Goal: Task Accomplishment & Management: Use online tool/utility

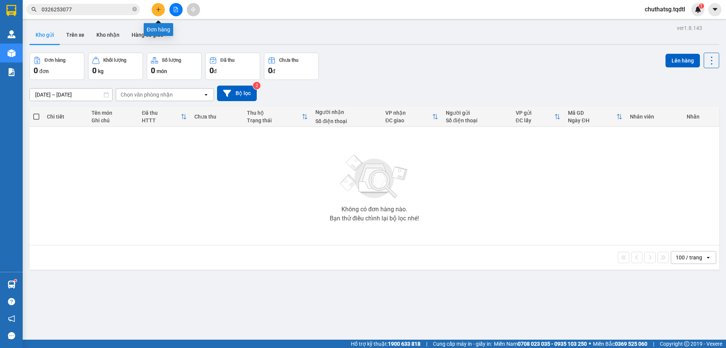
click at [155, 12] on button at bounding box center [158, 9] width 13 height 13
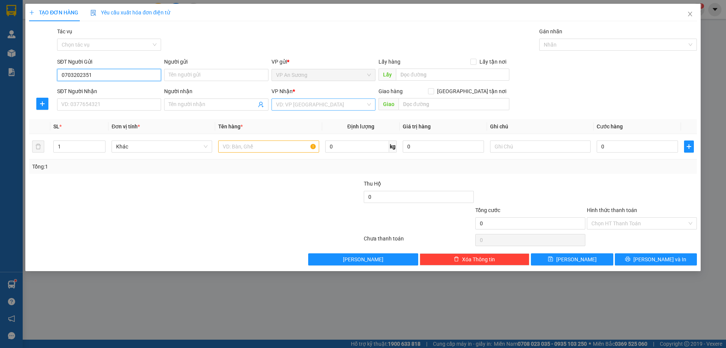
type input "0703202351"
click at [280, 107] on input "search" at bounding box center [321, 104] width 90 height 11
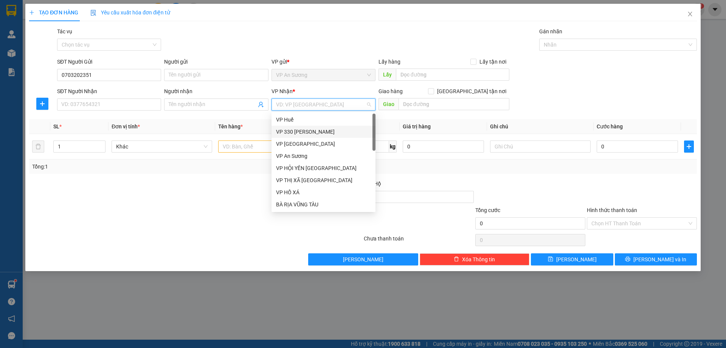
click at [301, 128] on div "VP 330 [PERSON_NAME]" at bounding box center [323, 132] width 95 height 8
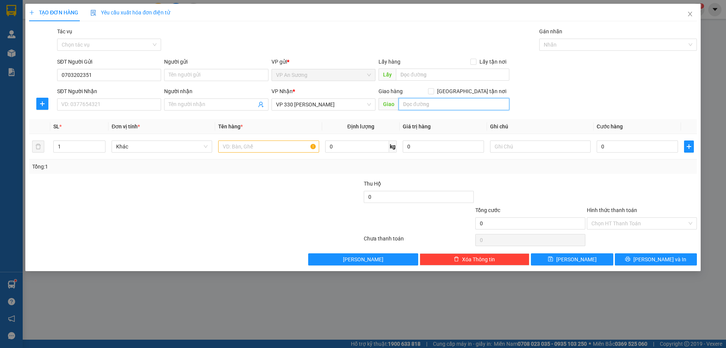
click at [418, 108] on input "text" at bounding box center [454, 104] width 111 height 12
click at [361, 103] on span "VP 330 [PERSON_NAME]" at bounding box center [323, 104] width 95 height 11
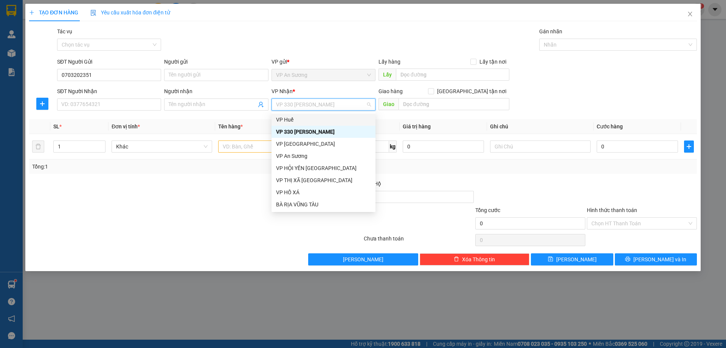
type input "L"
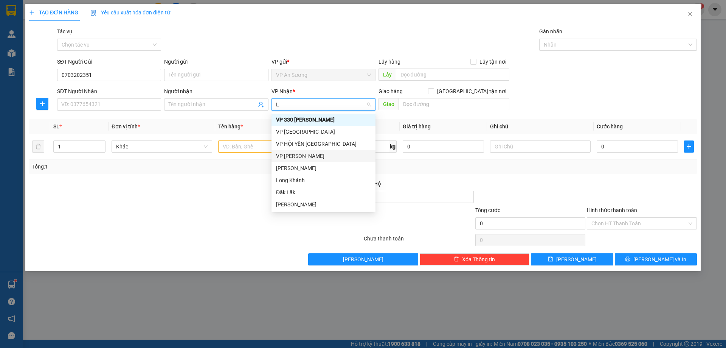
click at [307, 157] on div "VP [PERSON_NAME]" at bounding box center [323, 156] width 95 height 8
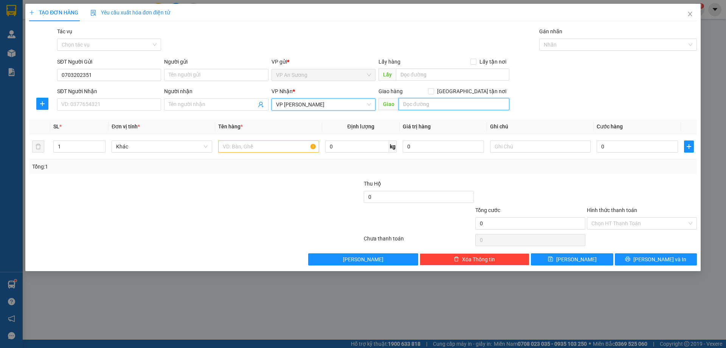
click at [412, 104] on input "text" at bounding box center [454, 104] width 111 height 12
type input "CAM LÔ"
click at [84, 146] on input "1" at bounding box center [79, 146] width 51 height 11
click at [117, 112] on div "SĐT Người Nhận VD: 0377654321" at bounding box center [109, 100] width 104 height 26
drag, startPoint x: 108, startPoint y: 78, endPoint x: 51, endPoint y: 78, distance: 56.8
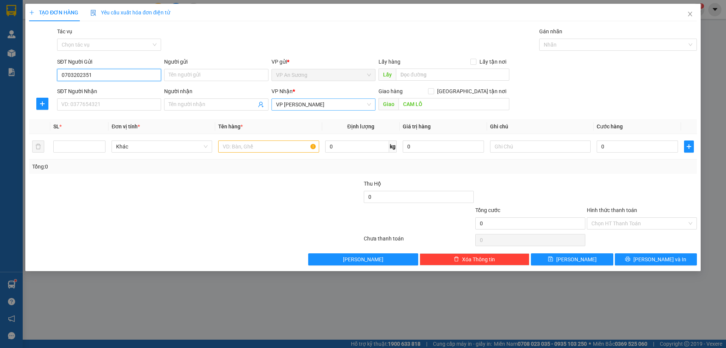
click at [51, 78] on div "SĐT Người Gửi 0703202351 0703202351 Người gửi Tên người gửi VP gửi * VP An Sươn…" at bounding box center [363, 71] width 670 height 26
click at [117, 104] on input "SĐT Người Nhận" at bounding box center [109, 104] width 104 height 12
paste input "0703202351"
type input "0703202351"
click at [216, 212] on div at bounding box center [139, 219] width 223 height 26
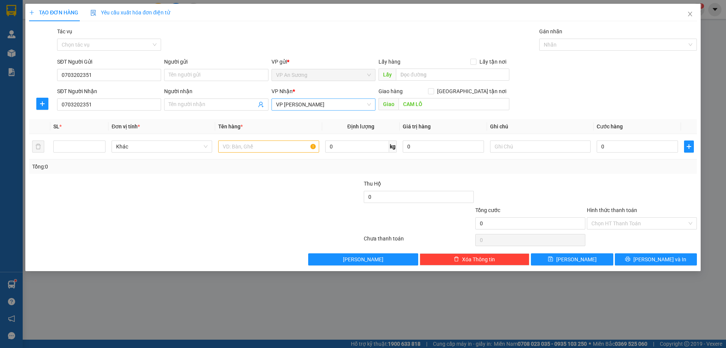
click at [619, 100] on div "SĐT Người Nhận 0703202351 Người nhận Tên người nhận VP Nhận * VP [PERSON_NAME] …" at bounding box center [377, 100] width 643 height 26
click at [614, 152] on input "0" at bounding box center [637, 146] width 81 height 12
type input "3"
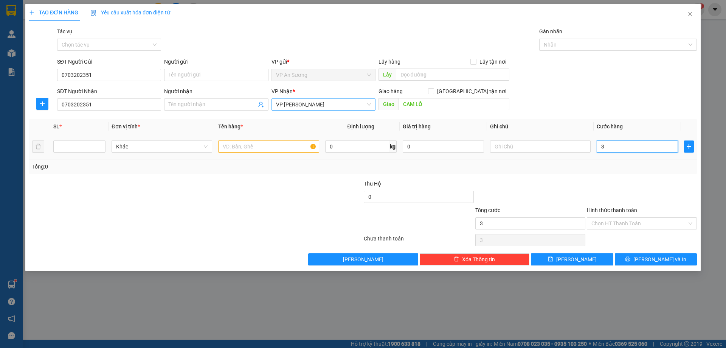
type input "30"
type input "300"
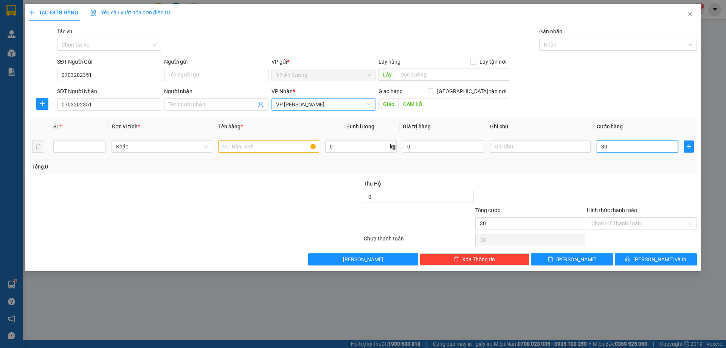
type input "300"
type input "300.000"
click at [609, 224] on input "Hình thức thanh toán" at bounding box center [640, 223] width 96 height 11
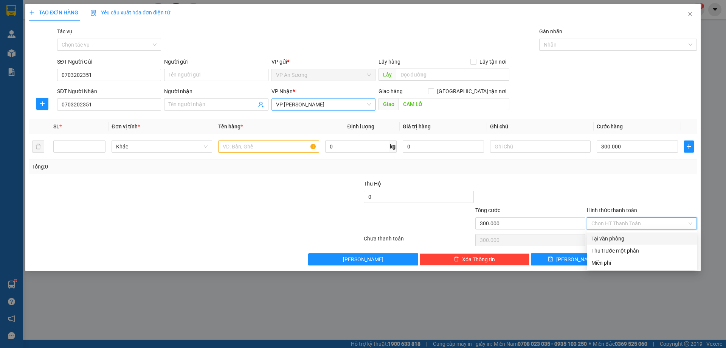
click at [615, 237] on div "Tại văn phòng" at bounding box center [642, 238] width 101 height 8
type input "0"
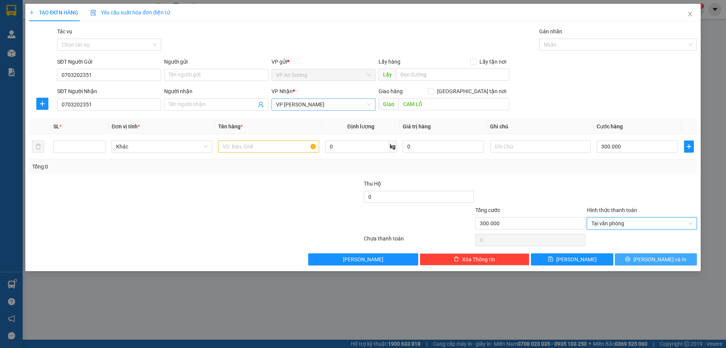
click at [619, 255] on button "[PERSON_NAME] và In" at bounding box center [656, 259] width 82 height 12
click at [91, 142] on input "number" at bounding box center [79, 146] width 51 height 11
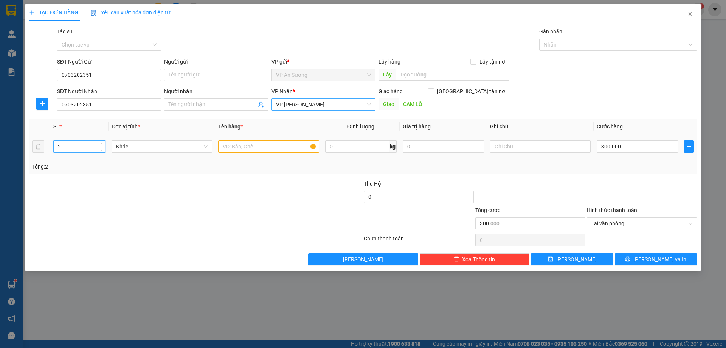
type input "2"
click at [236, 151] on input "text" at bounding box center [268, 146] width 101 height 12
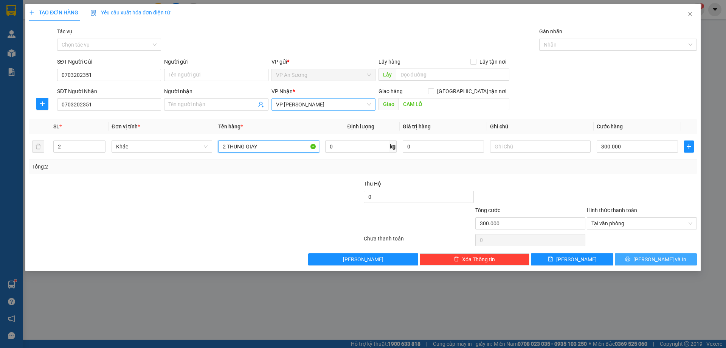
type input "2 THUNG GIAY"
click at [640, 256] on button "[PERSON_NAME] và In" at bounding box center [656, 259] width 82 height 12
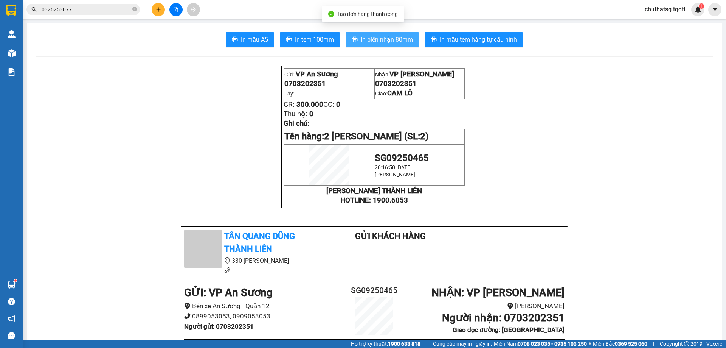
click at [393, 40] on span "In biên nhận 80mm" at bounding box center [387, 39] width 52 height 9
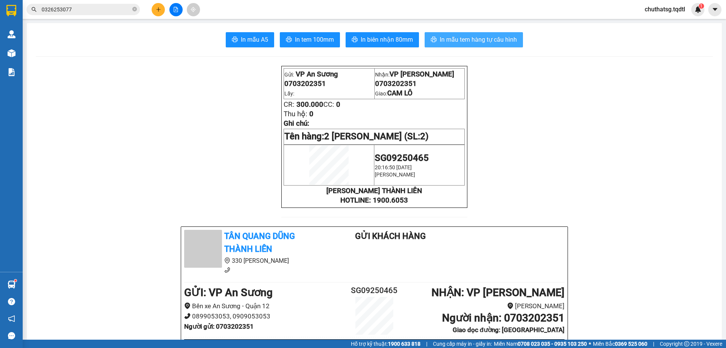
click at [490, 42] on span "In mẫu tem hàng tự cấu hình" at bounding box center [478, 39] width 77 height 9
click at [165, 6] on div at bounding box center [176, 9] width 57 height 13
click at [161, 7] on icon "plus" at bounding box center [158, 9] width 5 height 5
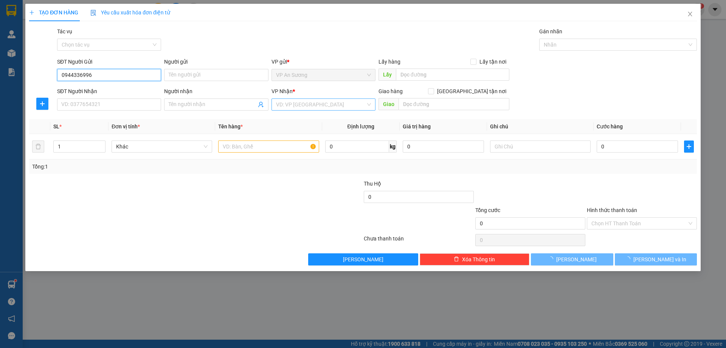
type input "0944336996"
click at [347, 99] on input "search" at bounding box center [321, 104] width 90 height 11
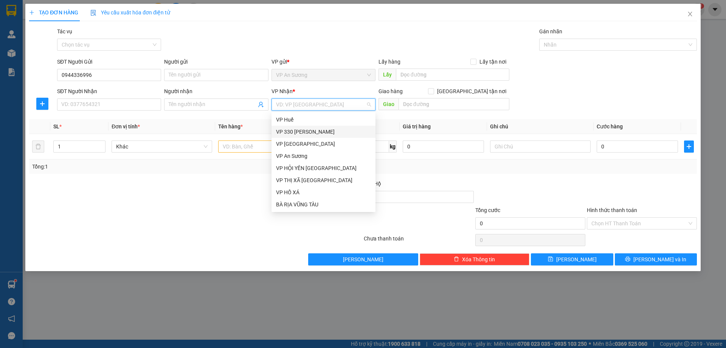
click at [327, 133] on div "VP 330 [PERSON_NAME]" at bounding box center [323, 132] width 95 height 8
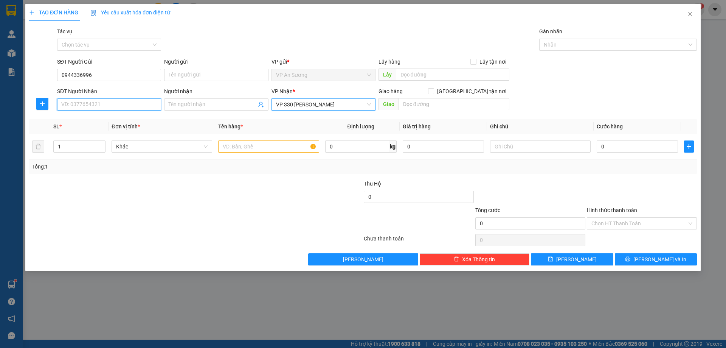
click at [139, 103] on input "SĐT Người Nhận" at bounding box center [109, 104] width 104 height 12
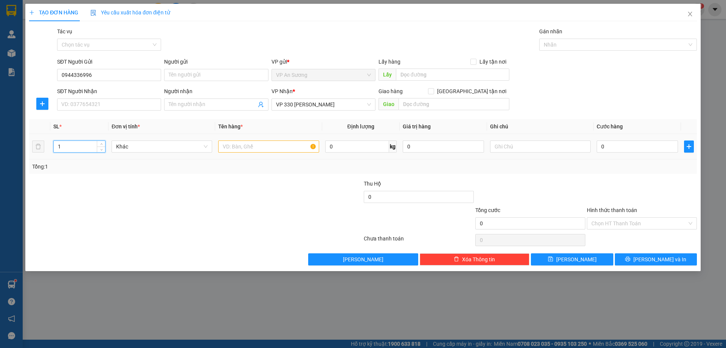
click at [91, 147] on input "1" at bounding box center [79, 146] width 51 height 11
type input "2"
click at [235, 146] on input "text" at bounding box center [268, 146] width 101 height 12
type input "2 BAO QUẦN ÁO"
click at [456, 72] on input "text" at bounding box center [453, 74] width 114 height 12
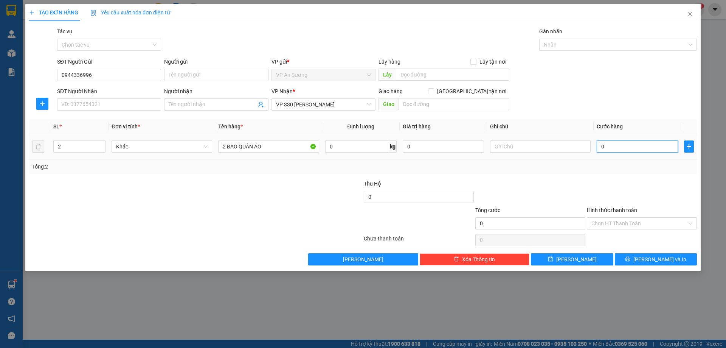
click at [639, 146] on input "0" at bounding box center [637, 146] width 81 height 12
type input "5"
type input "50"
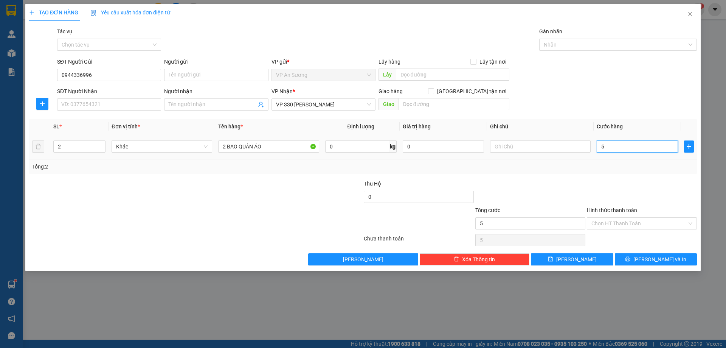
type input "50"
type input "500"
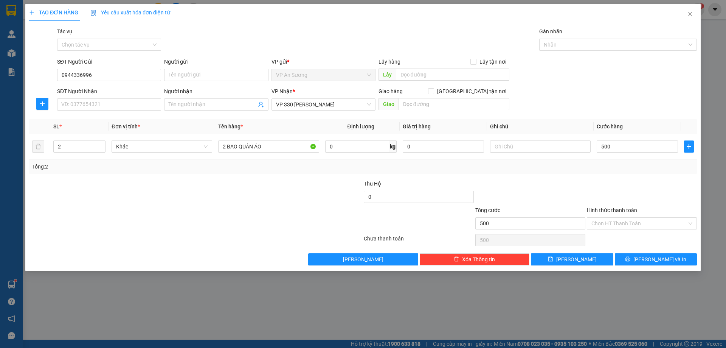
type input "500.000"
click at [621, 115] on div "Transit Pickup Surcharge Ids Transit Deliver Surcharge Ids Transit Deliver Surc…" at bounding box center [363, 146] width 668 height 238
click at [110, 108] on input "SĐT Người Nhận" at bounding box center [109, 104] width 104 height 12
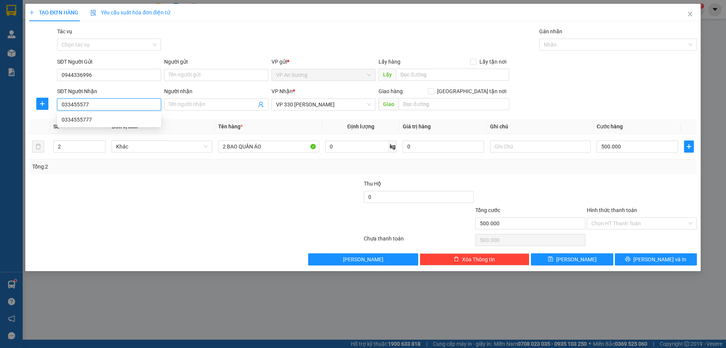
type input "0334555777"
click at [105, 124] on div "0334555777" at bounding box center [109, 120] width 104 height 12
type input "200.000"
type input "0334555777"
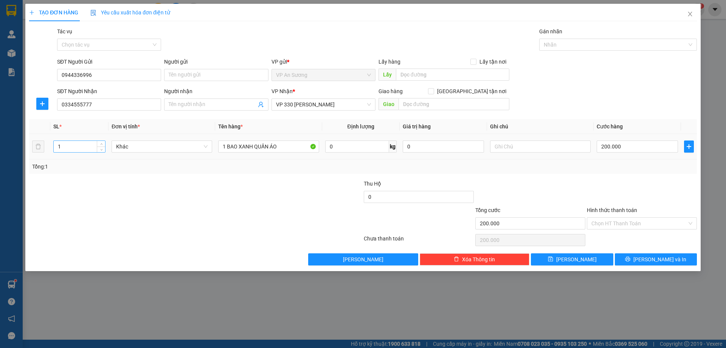
click at [70, 144] on input "1" at bounding box center [79, 146] width 51 height 11
type input "2"
click at [225, 146] on input "1 BAO XANH QUẦN ÁO" at bounding box center [268, 146] width 101 height 12
type input "2 BAO XANH QUẦN ÁO"
click at [629, 147] on input "200.000" at bounding box center [637, 146] width 81 height 12
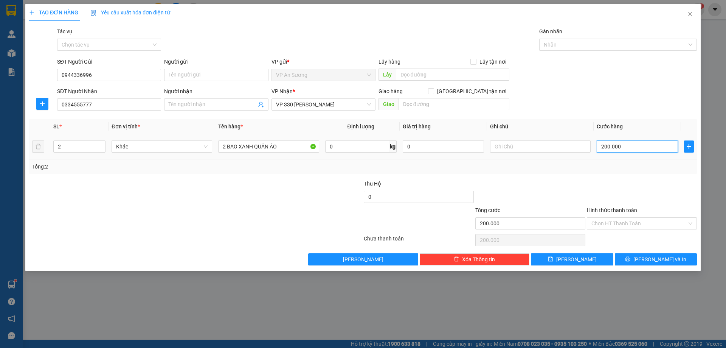
type input "5"
type input "50"
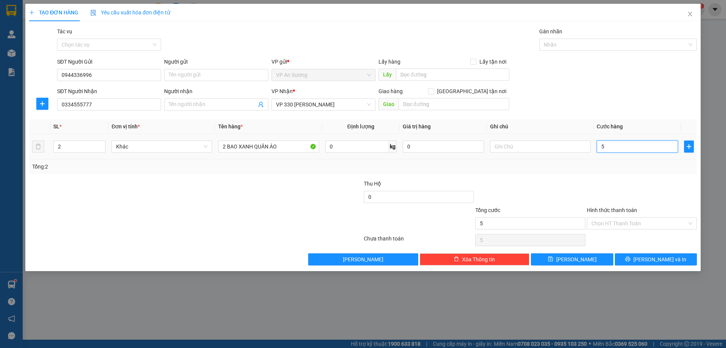
type input "50"
type input "500"
type input "500.000"
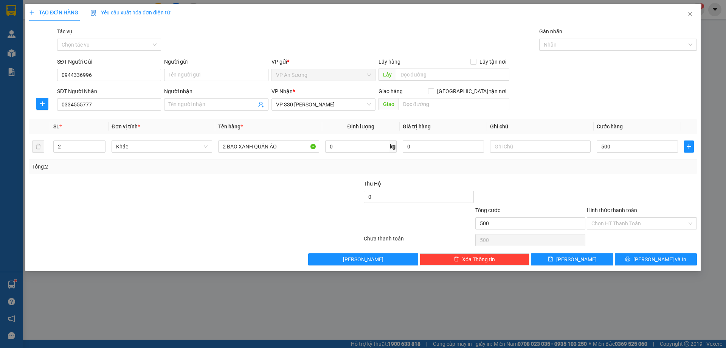
type input "500.000"
click at [649, 173] on div "Tổng: 2" at bounding box center [363, 166] width 668 height 14
click at [631, 260] on icon "printer" at bounding box center [628, 259] width 5 height 5
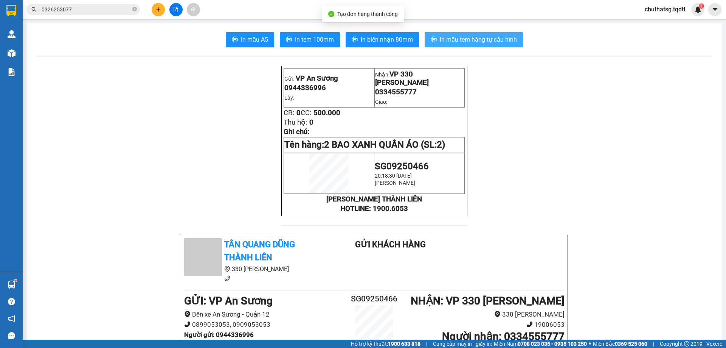
click at [463, 39] on span "In mẫu tem hàng tự cấu hình" at bounding box center [478, 39] width 77 height 9
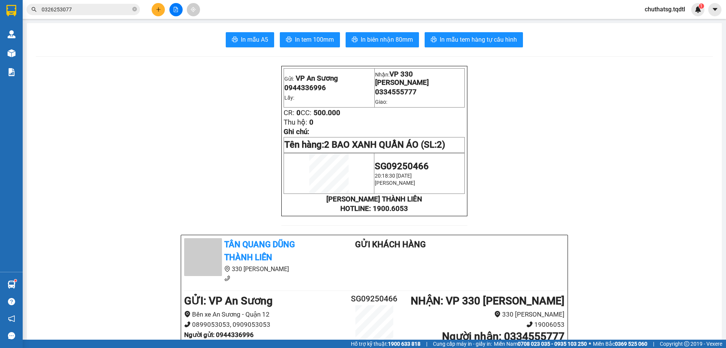
click at [156, 12] on button at bounding box center [158, 9] width 13 height 13
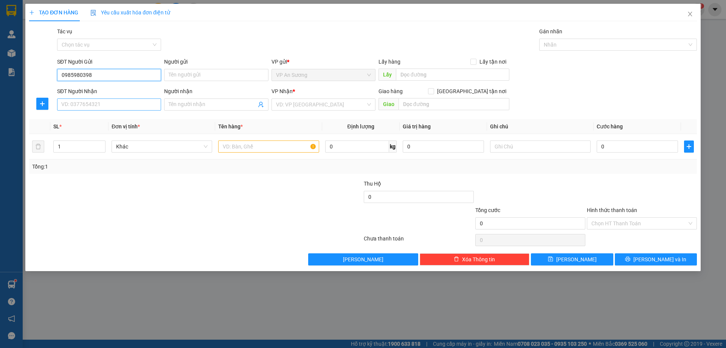
type input "0985980398"
click at [114, 107] on input "SĐT Người Nhận" at bounding box center [109, 104] width 104 height 12
type input "0915102501"
drag, startPoint x: 75, startPoint y: 146, endPoint x: 59, endPoint y: 149, distance: 16.1
click at [59, 149] on input "1" at bounding box center [79, 146] width 51 height 11
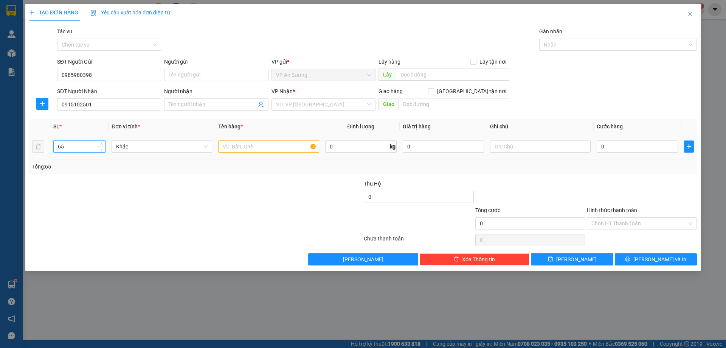
type input "65"
click at [241, 149] on input "text" at bounding box center [268, 146] width 101 height 12
type input "66 BAO (1 TẤN 7 SAT )"
click at [547, 149] on input "text" at bounding box center [540, 146] width 101 height 12
type input "VP ĐÔNM HÀ THU CUOC"
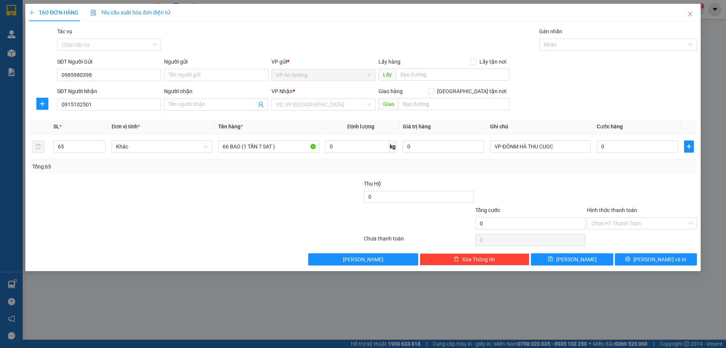
click at [563, 168] on div "Tổng: 65" at bounding box center [363, 166] width 662 height 8
click at [636, 257] on button "[PERSON_NAME] và In" at bounding box center [656, 259] width 82 height 12
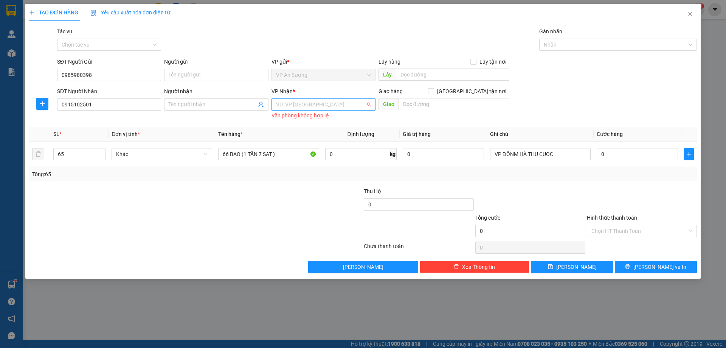
click at [310, 104] on input "search" at bounding box center [321, 104] width 90 height 11
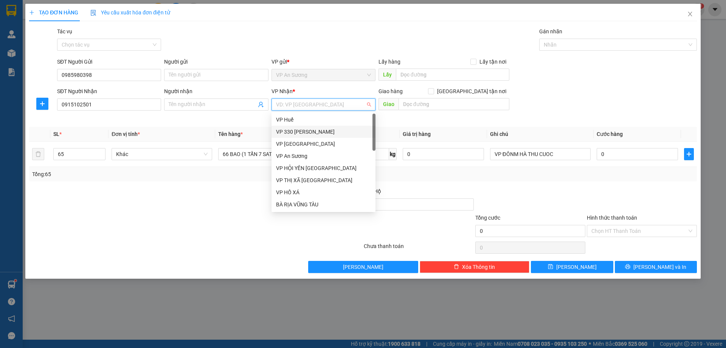
click at [316, 134] on div "VP 330 [PERSON_NAME]" at bounding box center [323, 132] width 95 height 8
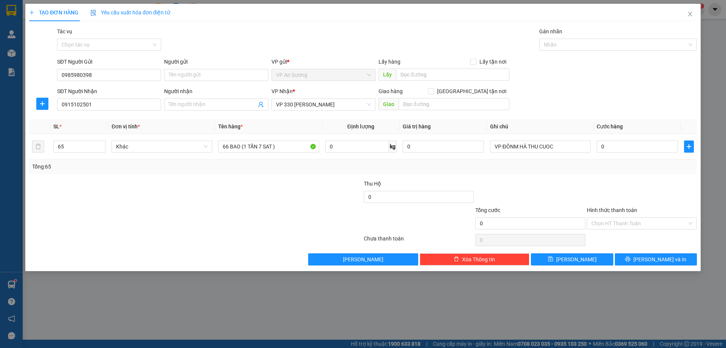
click at [438, 112] on div "Giao hàng [GEOGRAPHIC_DATA] tận nơi [GEOGRAPHIC_DATA]" at bounding box center [444, 100] width 131 height 26
click at [437, 108] on input "text" at bounding box center [454, 104] width 111 height 12
click at [434, 107] on input "CÂY XANG DOAN LUYẾN" at bounding box center [454, 104] width 111 height 12
type input "CÂY XANG DOAN LUYẾN"
click at [640, 253] on button "[PERSON_NAME] và In" at bounding box center [656, 259] width 82 height 12
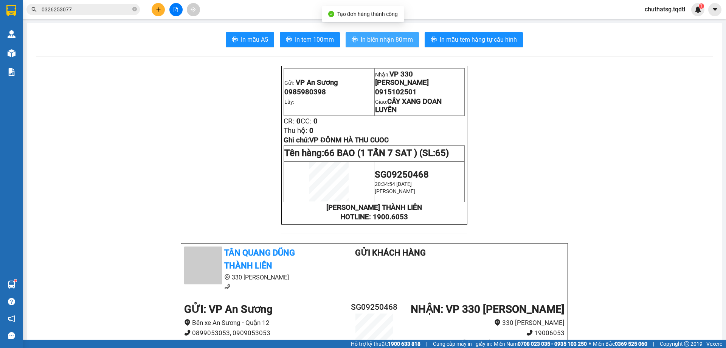
click at [404, 42] on span "In biên nhận 80mm" at bounding box center [387, 39] width 52 height 9
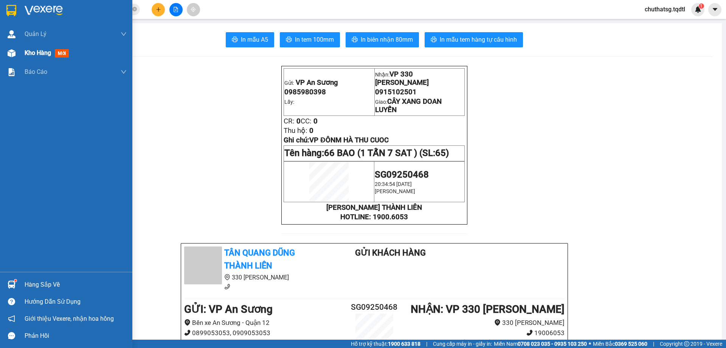
click at [45, 59] on div "Kho hàng mới" at bounding box center [76, 53] width 102 height 19
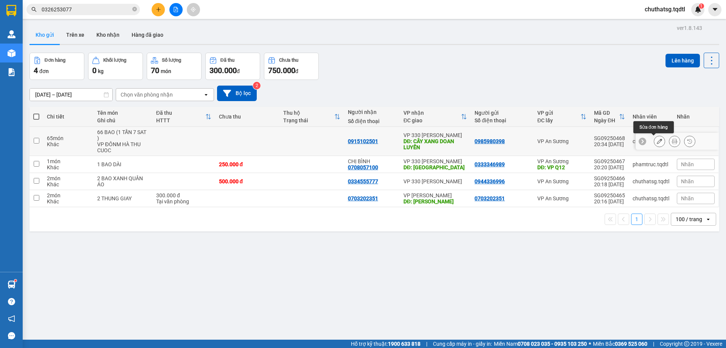
click at [657, 144] on icon at bounding box center [659, 140] width 5 height 5
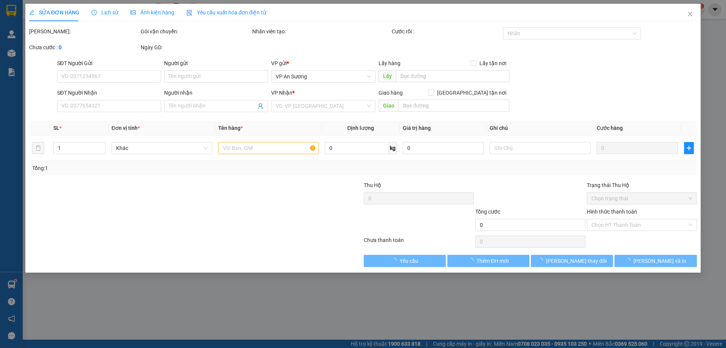
type input "0985980398"
type input "0915102501"
type input "CÂY XANG DOAN LUYẾN"
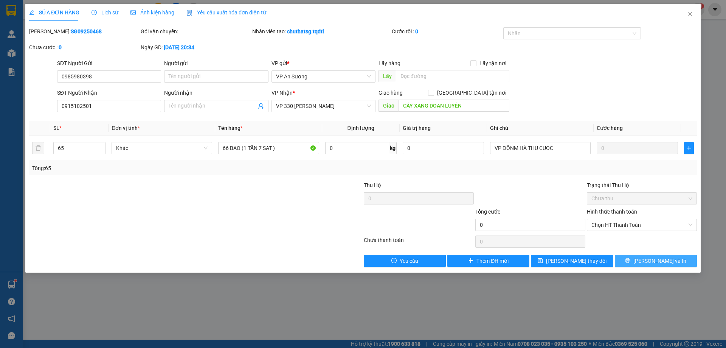
click at [662, 263] on span "[PERSON_NAME] và In" at bounding box center [660, 261] width 53 height 8
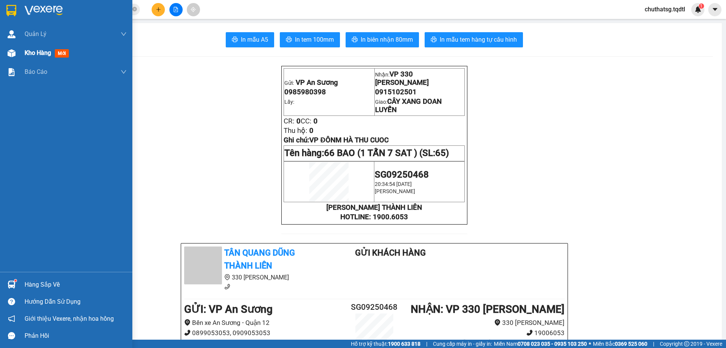
click at [37, 55] on span "Kho hàng" at bounding box center [38, 52] width 26 height 7
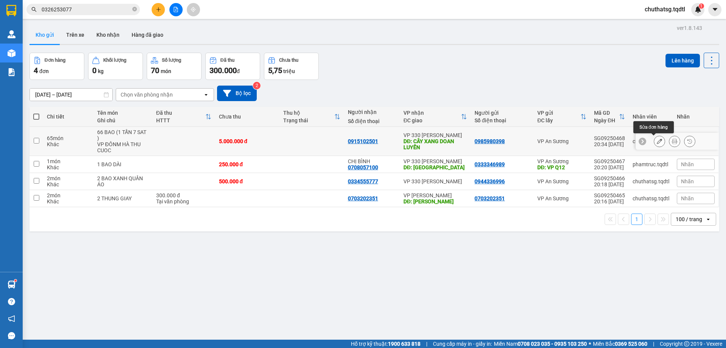
click at [656, 145] on button at bounding box center [660, 141] width 11 height 13
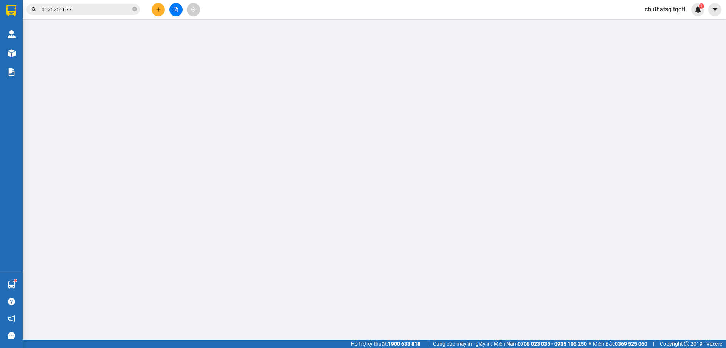
type input "0985980398"
type input "0915102501"
type input "CÂY XANG DOAN LUYẾN"
type input "5.000.000"
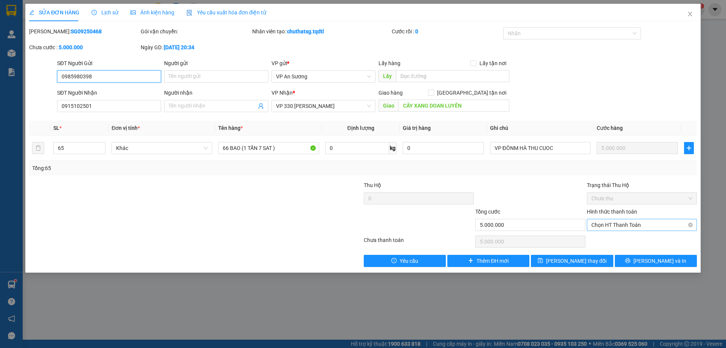
click at [652, 225] on span "Chọn HT Thanh Toán" at bounding box center [642, 224] width 101 height 11
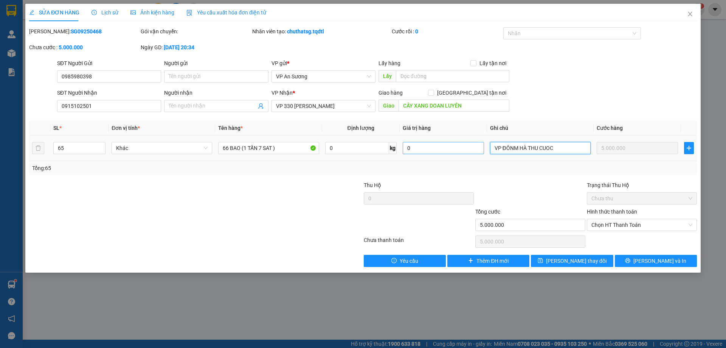
drag, startPoint x: 570, startPoint y: 151, endPoint x: 420, endPoint y: 151, distance: 149.4
click at [420, 151] on tr "65 Khác 66 BAO (1 TẤN 7 SAT ) 0 kg 0 VP ĐÔNM HÀ THU CUOC 5.000.000" at bounding box center [363, 147] width 668 height 25
click at [638, 227] on span "Chọn HT Thanh Toán" at bounding box center [642, 224] width 101 height 11
type input "CK 0909 20:48 [DATE]"
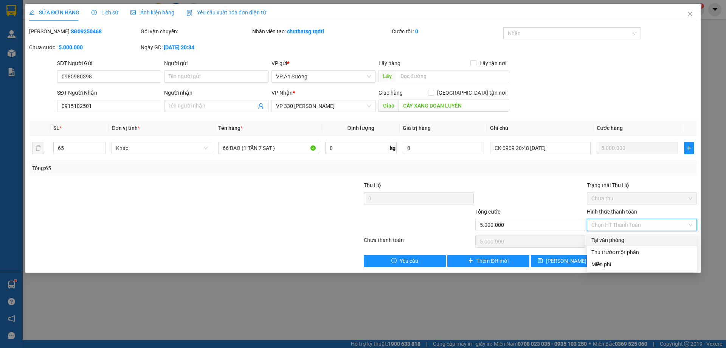
click at [635, 240] on div "Tại văn phòng" at bounding box center [642, 240] width 101 height 8
type input "0"
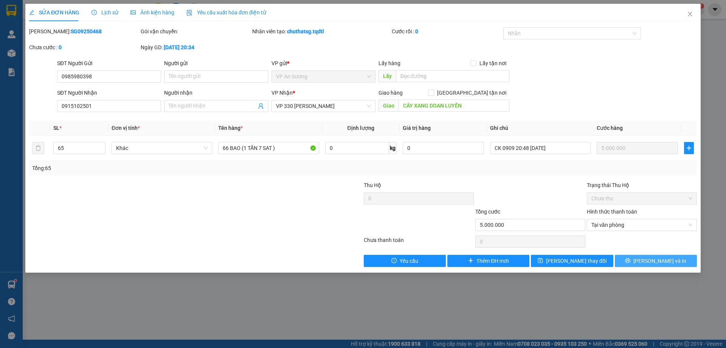
click at [641, 259] on button "[PERSON_NAME] và In" at bounding box center [656, 261] width 82 height 12
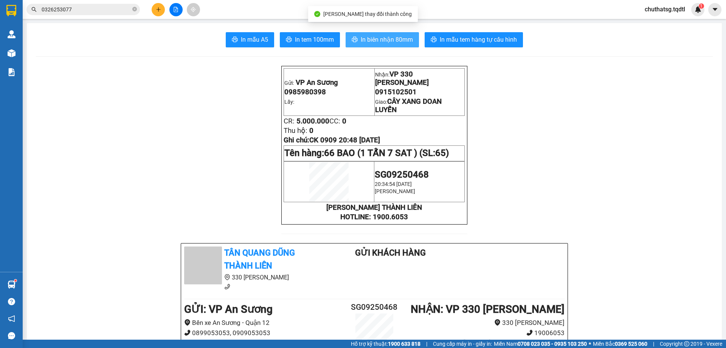
click at [398, 46] on button "In biên nhận 80mm" at bounding box center [382, 39] width 73 height 15
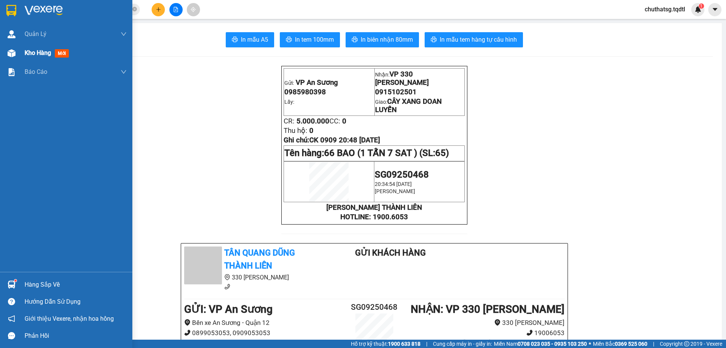
click at [43, 56] on span "Kho hàng" at bounding box center [38, 52] width 26 height 7
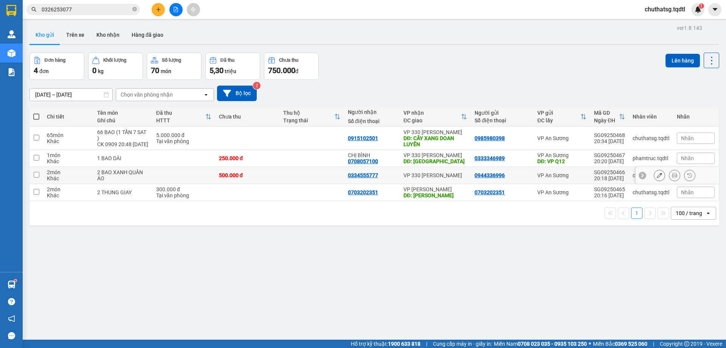
click at [137, 181] on div "2 BAO XANH QUẦN ÁO" at bounding box center [122, 175] width 51 height 12
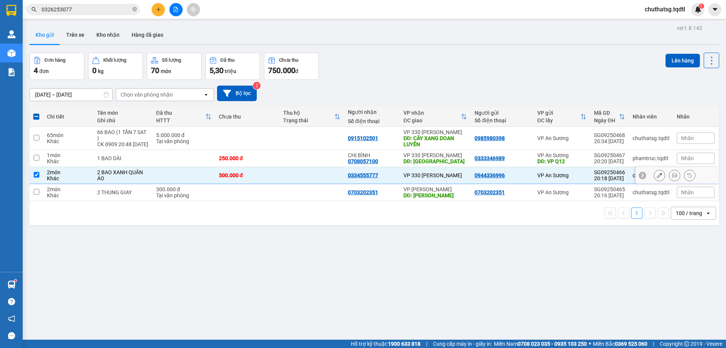
click at [171, 184] on td at bounding box center [183, 175] width 63 height 17
checkbox input "false"
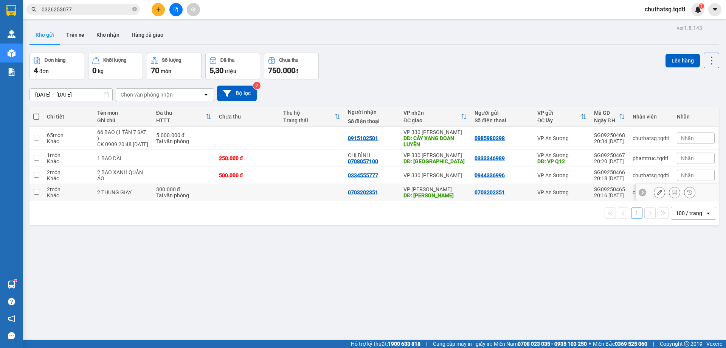
click at [200, 201] on td "300.000 đ Tại văn phòng" at bounding box center [183, 192] width 63 height 17
checkbox input "true"
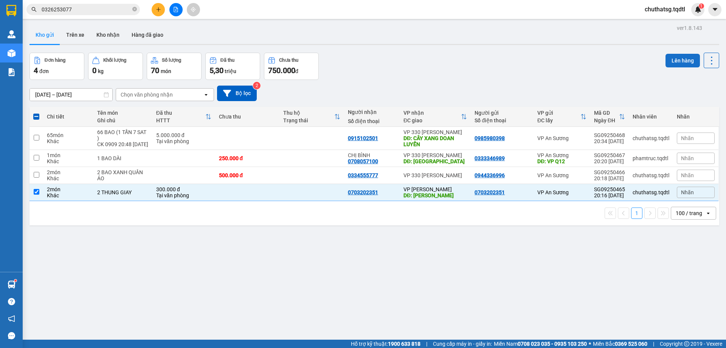
click at [671, 56] on button "Lên hàng" at bounding box center [683, 61] width 34 height 14
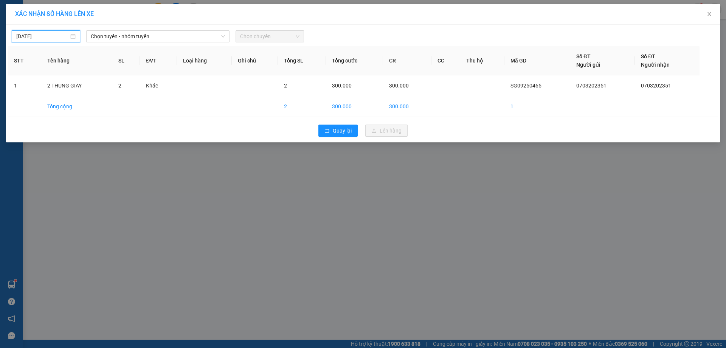
click at [65, 35] on input "[DATE]" at bounding box center [42, 36] width 53 height 8
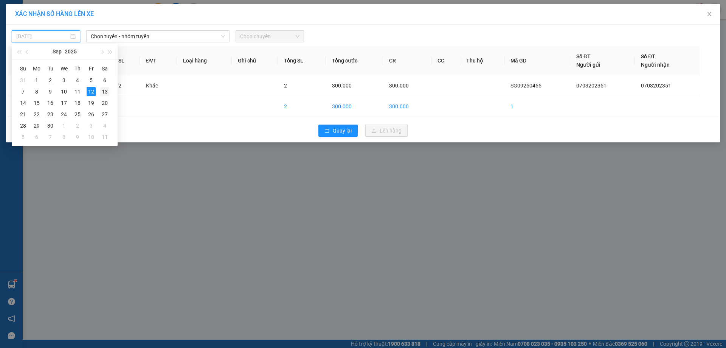
click at [105, 90] on div "13" at bounding box center [104, 91] width 9 height 9
type input "[DATE]"
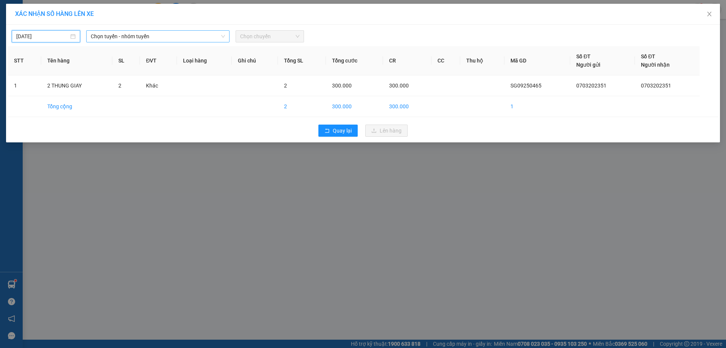
click at [147, 33] on span "Chọn tuyến - nhóm tuyến" at bounding box center [158, 36] width 134 height 11
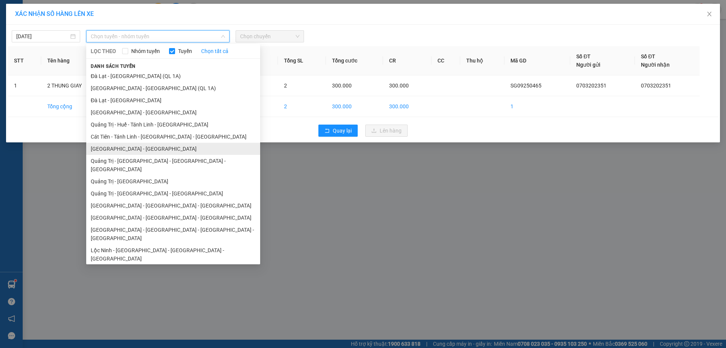
click at [145, 153] on li "[GEOGRAPHIC_DATA] - [GEOGRAPHIC_DATA]" at bounding box center [173, 149] width 174 height 12
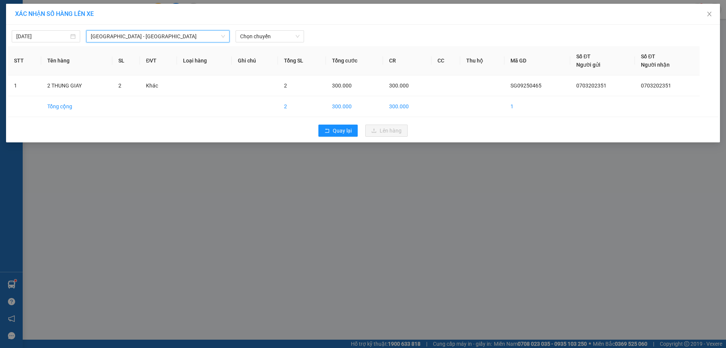
click at [172, 29] on div "[DATE] [GEOGRAPHIC_DATA] - [GEOGRAPHIC_DATA] [GEOGRAPHIC_DATA] - [GEOGRAPHIC_DA…" at bounding box center [363, 34] width 711 height 16
click at [172, 35] on span "[GEOGRAPHIC_DATA] - [GEOGRAPHIC_DATA]" at bounding box center [158, 36] width 134 height 11
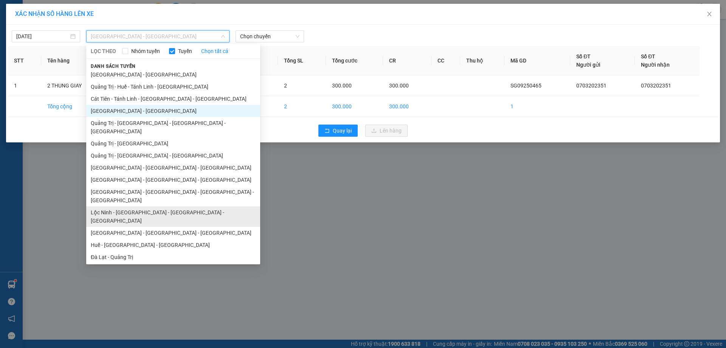
scroll to position [51, 0]
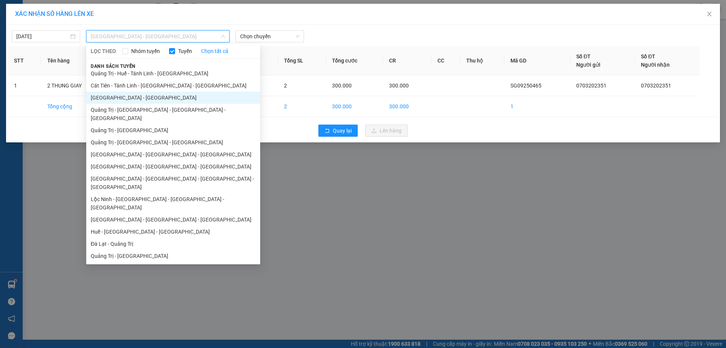
click at [147, 282] on li "Bình Phước - [GEOGRAPHIC_DATA] - [GEOGRAPHIC_DATA]" at bounding box center [173, 288] width 174 height 12
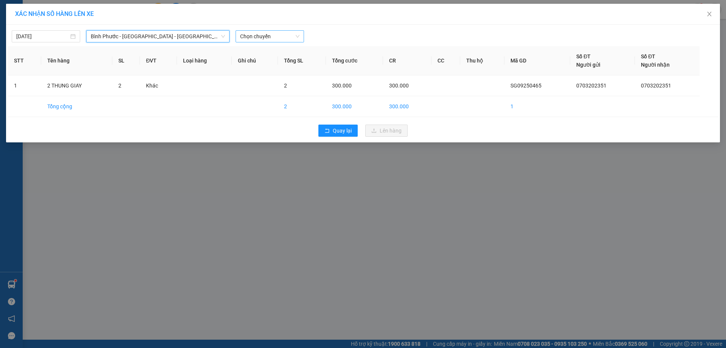
click at [245, 38] on span "Chọn chuyến" at bounding box center [269, 36] width 59 height 11
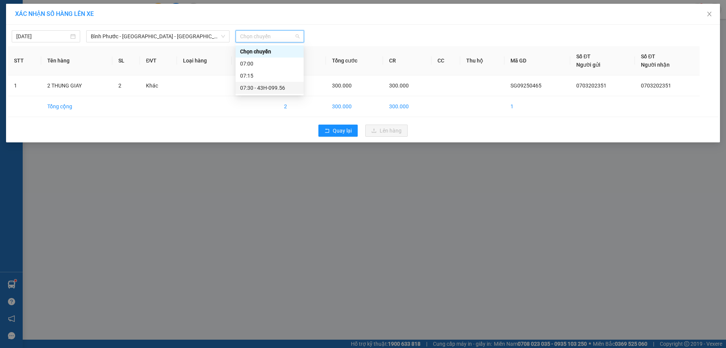
click at [269, 87] on div "07:30 - 43H-099.56" at bounding box center [269, 88] width 59 height 8
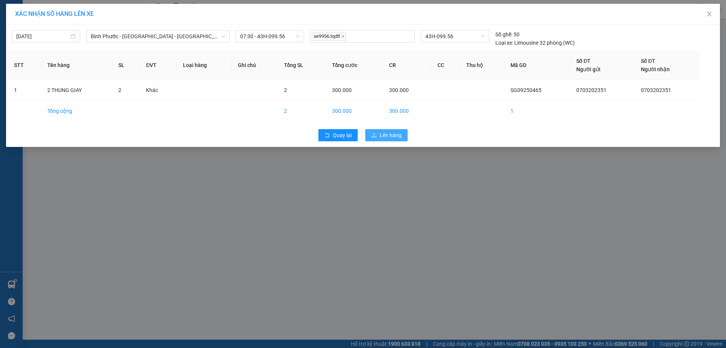
click at [378, 136] on button "Lên hàng" at bounding box center [386, 135] width 42 height 12
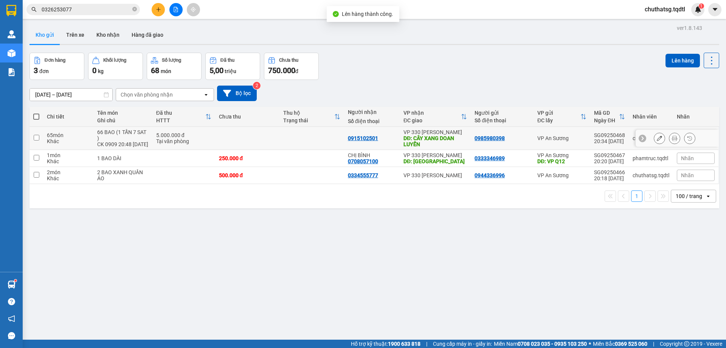
click at [209, 144] on div "Tại văn phòng" at bounding box center [183, 141] width 55 height 6
checkbox input "true"
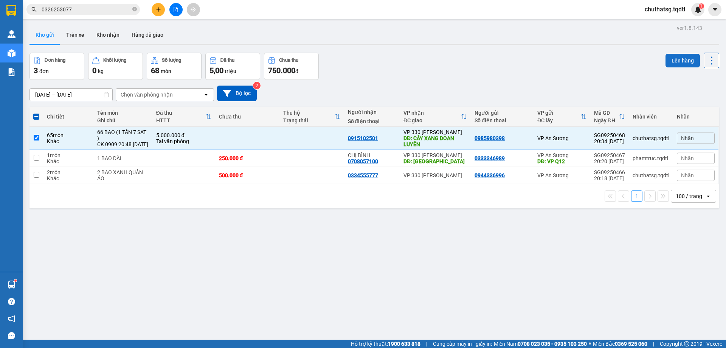
click at [672, 59] on button "Lên hàng" at bounding box center [683, 61] width 34 height 14
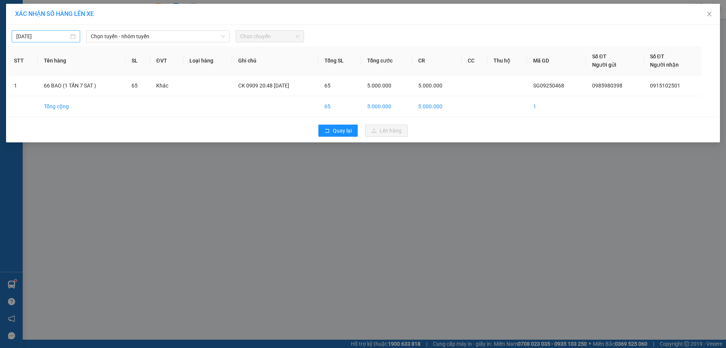
click at [63, 39] on input "[DATE]" at bounding box center [42, 36] width 53 height 8
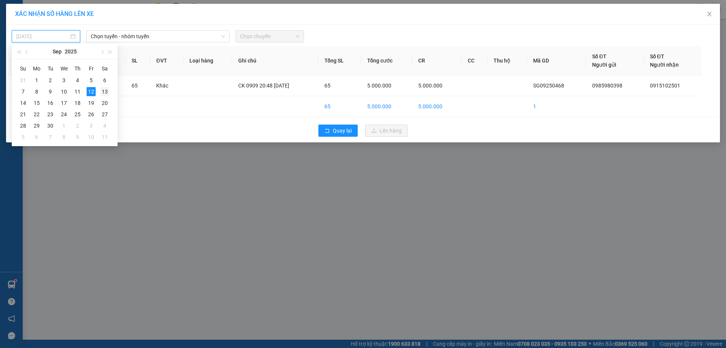
drag, startPoint x: 105, startPoint y: 92, endPoint x: 116, endPoint y: 70, distance: 24.0
click at [106, 89] on div "13" at bounding box center [104, 91] width 9 height 9
type input "[DATE]"
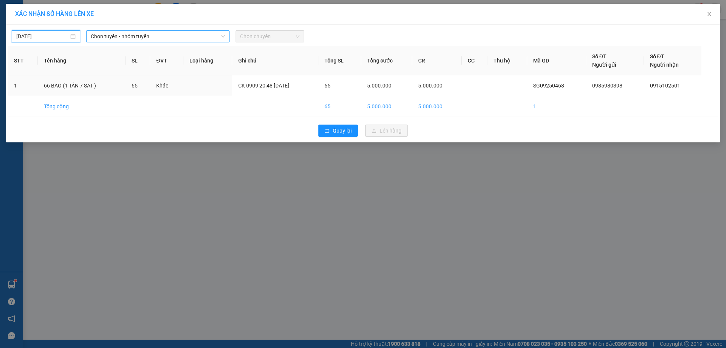
click at [140, 35] on span "Chọn tuyến - nhóm tuyến" at bounding box center [158, 36] width 134 height 11
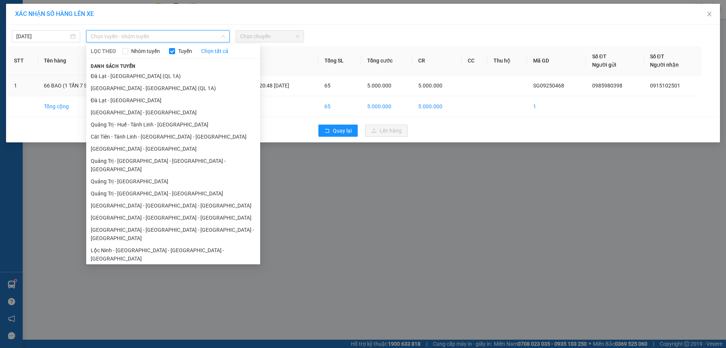
scroll to position [51, 0]
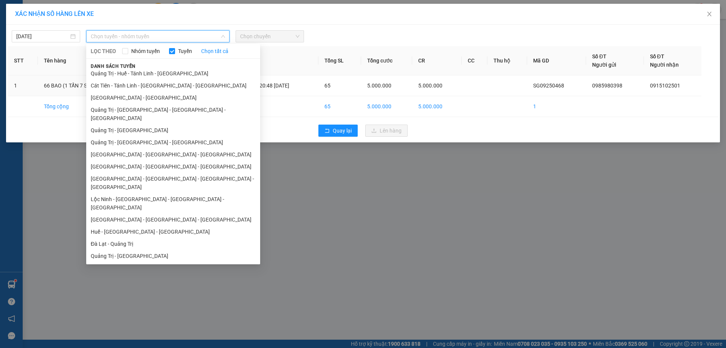
click at [143, 282] on li "Bình Phước - [GEOGRAPHIC_DATA] - [GEOGRAPHIC_DATA]" at bounding box center [173, 288] width 174 height 12
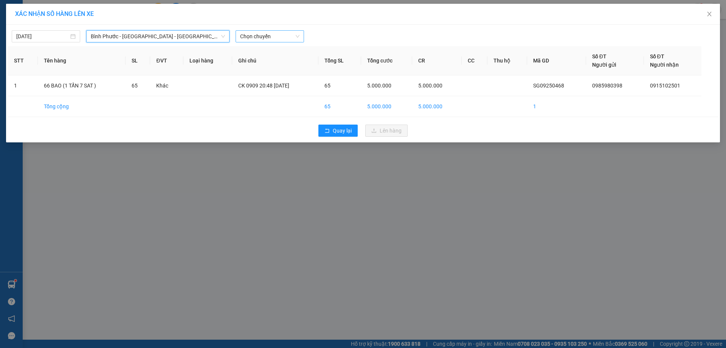
click at [263, 30] on div "[DATE] [GEOGRAPHIC_DATA] - [GEOGRAPHIC_DATA] - [GEOGRAPHIC_DATA] [GEOGRAPHIC_DA…" at bounding box center [363, 34] width 711 height 16
click at [263, 33] on span "Chọn chuyến" at bounding box center [269, 36] width 59 height 11
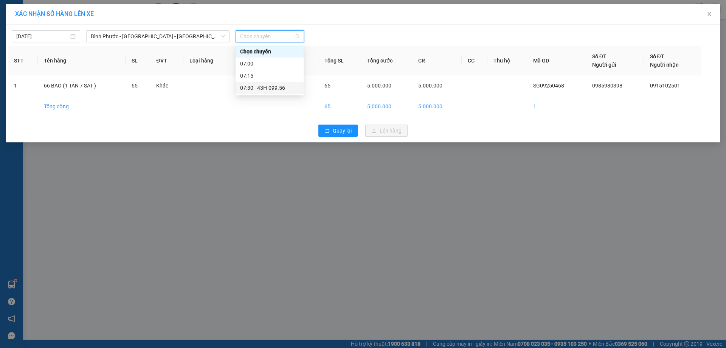
click at [262, 87] on div "07:30 - 43H-099.56" at bounding box center [269, 88] width 59 height 8
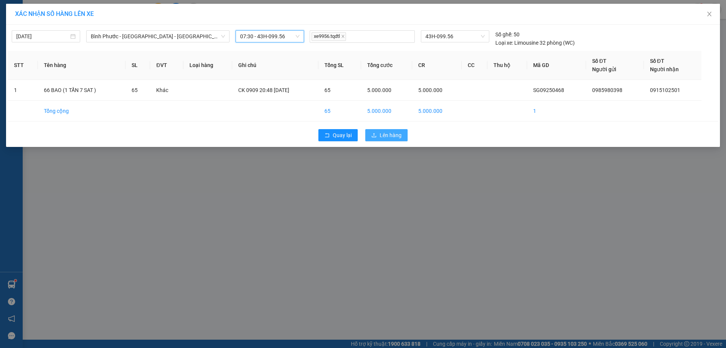
click at [379, 136] on button "Lên hàng" at bounding box center [386, 135] width 42 height 12
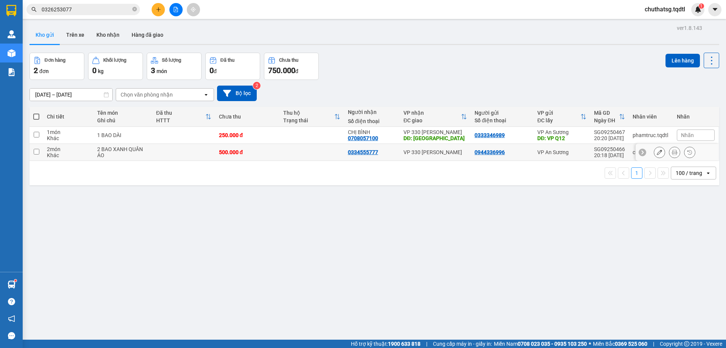
click at [195, 155] on td at bounding box center [183, 152] width 63 height 17
checkbox input "true"
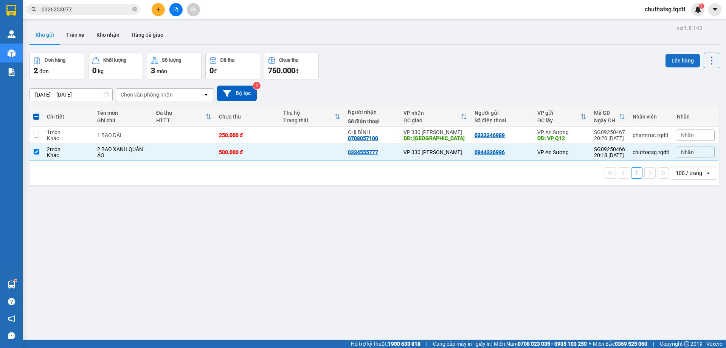
click at [683, 62] on button "Lên hàng" at bounding box center [683, 61] width 34 height 14
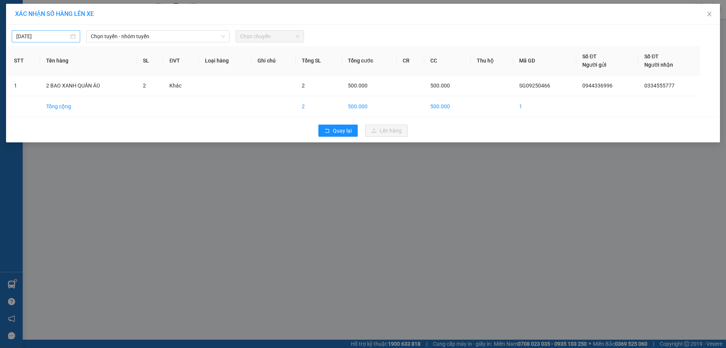
click at [71, 39] on div "[DATE]" at bounding box center [45, 36] width 59 height 8
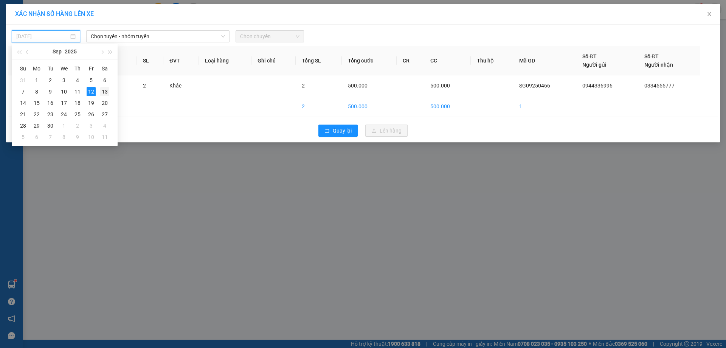
click at [108, 93] on div "13" at bounding box center [104, 91] width 9 height 9
type input "[DATE]"
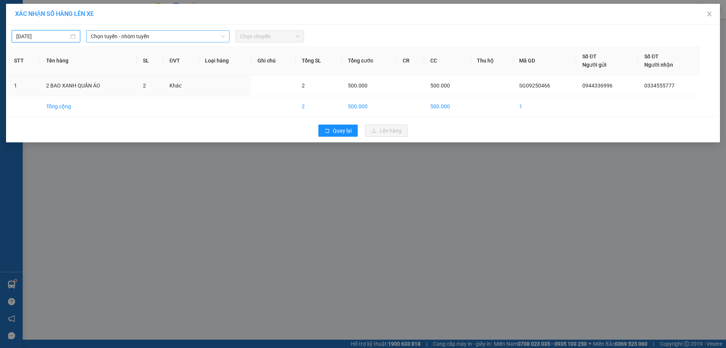
click at [144, 40] on span "Chọn tuyến - nhóm tuyến" at bounding box center [158, 36] width 134 height 11
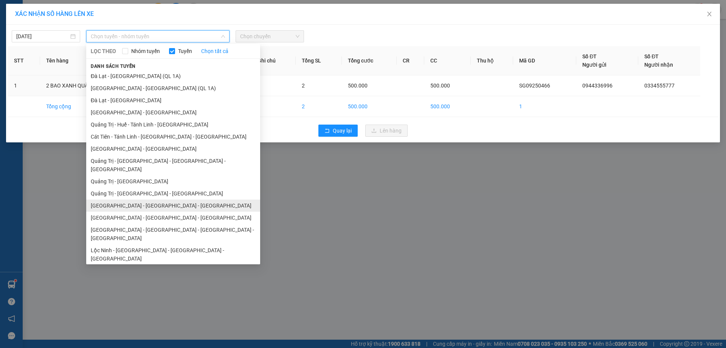
scroll to position [51, 0]
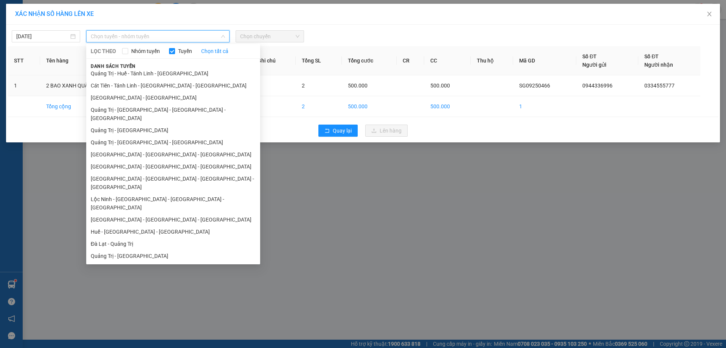
drag, startPoint x: 157, startPoint y: 256, endPoint x: 218, endPoint y: 225, distance: 68.2
click at [157, 282] on li "Bình Phước - [GEOGRAPHIC_DATA] - [GEOGRAPHIC_DATA]" at bounding box center [173, 288] width 174 height 12
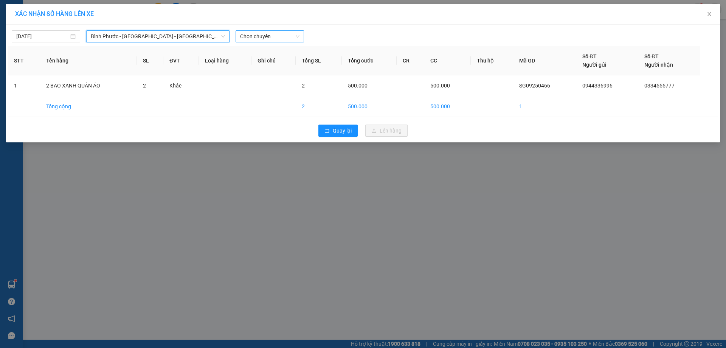
click at [282, 32] on span "Chọn chuyến" at bounding box center [269, 36] width 59 height 11
drag, startPoint x: 145, startPoint y: 37, endPoint x: 151, endPoint y: 91, distance: 54.4
click at [146, 37] on span "Bình Phước - [GEOGRAPHIC_DATA] - [GEOGRAPHIC_DATA]" at bounding box center [158, 36] width 134 height 11
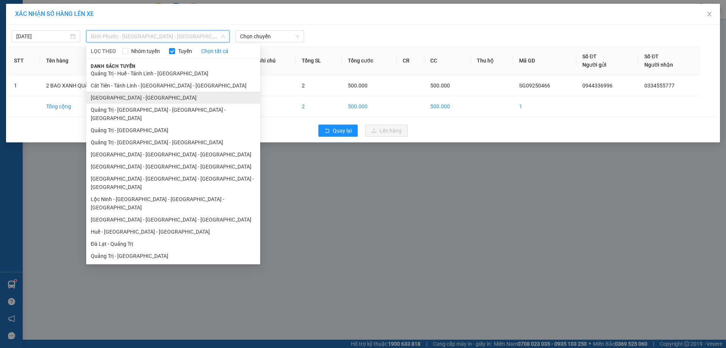
click at [137, 99] on li "[GEOGRAPHIC_DATA] - [GEOGRAPHIC_DATA]" at bounding box center [173, 98] width 174 height 12
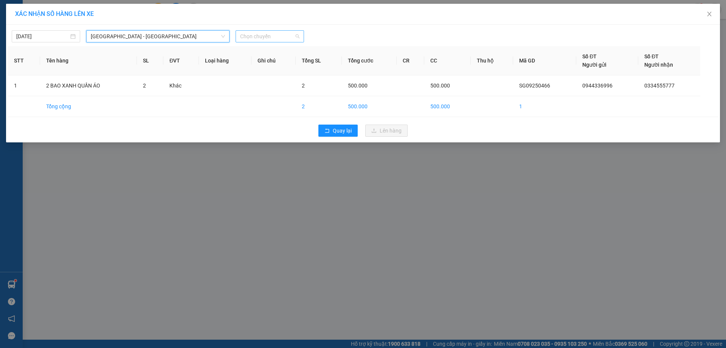
click at [269, 38] on span "Chọn chuyến" at bounding box center [269, 36] width 59 height 11
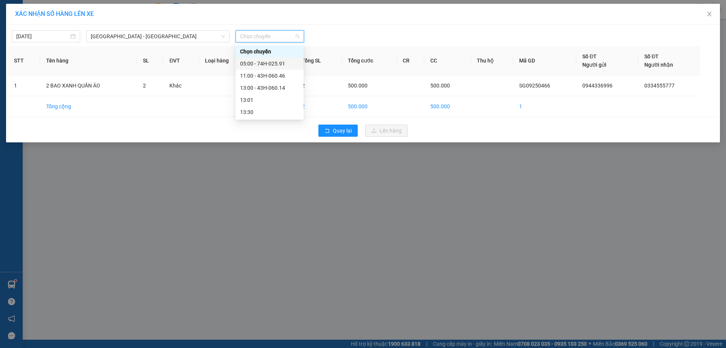
click at [285, 64] on div "05:00 - 74H-025.91" at bounding box center [269, 63] width 59 height 8
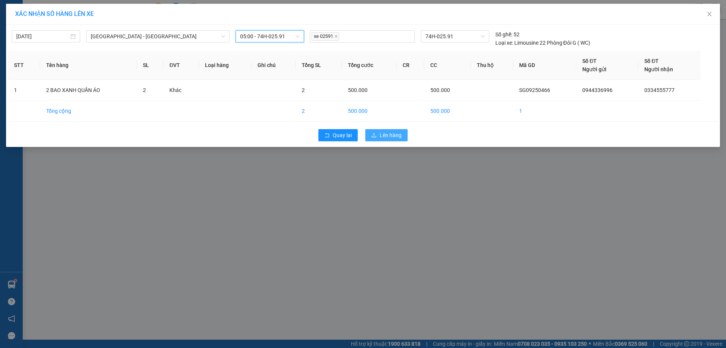
click at [389, 137] on span "Lên hàng" at bounding box center [391, 135] width 22 height 8
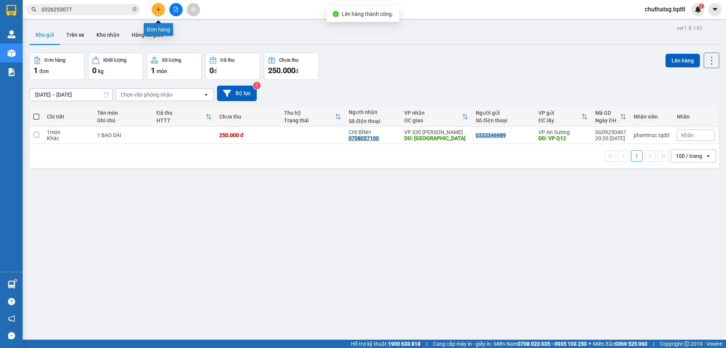
click at [177, 9] on icon "file-add" at bounding box center [176, 9] width 4 height 5
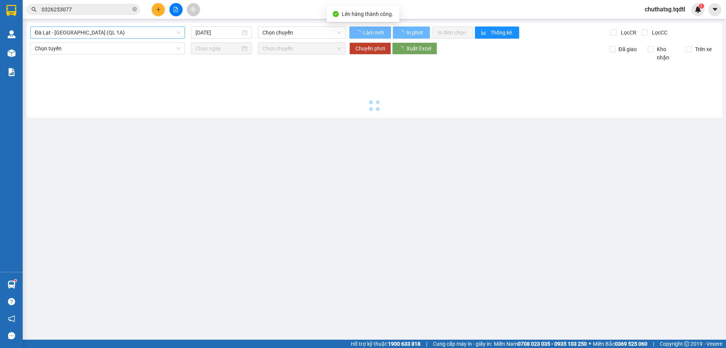
type input "[DATE]"
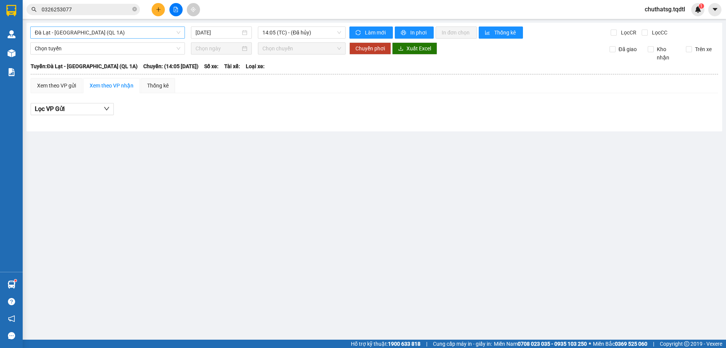
click at [75, 34] on span "Đà Lạt - [GEOGRAPHIC_DATA] (QL 1A)" at bounding box center [108, 32] width 146 height 11
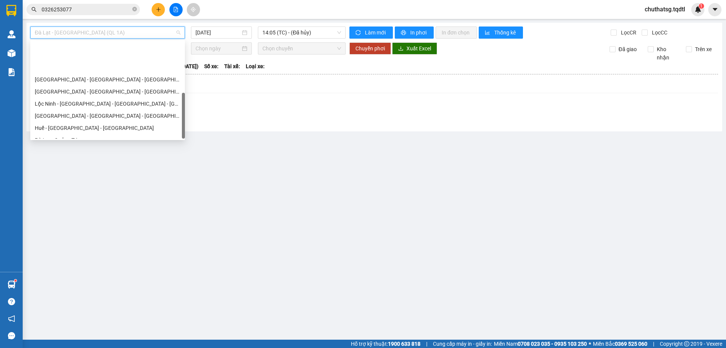
scroll to position [157, 0]
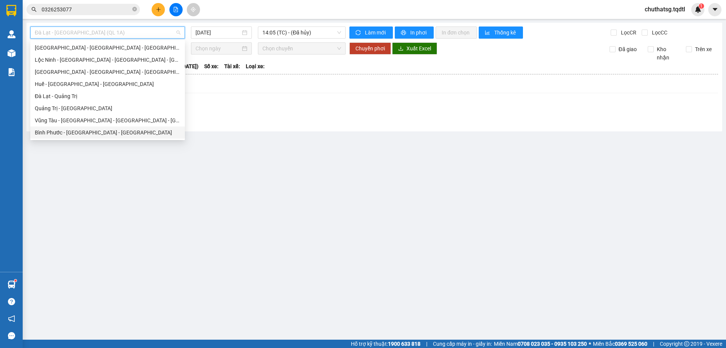
click at [81, 132] on div "Bình Phước - [GEOGRAPHIC_DATA] - [GEOGRAPHIC_DATA]" at bounding box center [108, 132] width 146 height 8
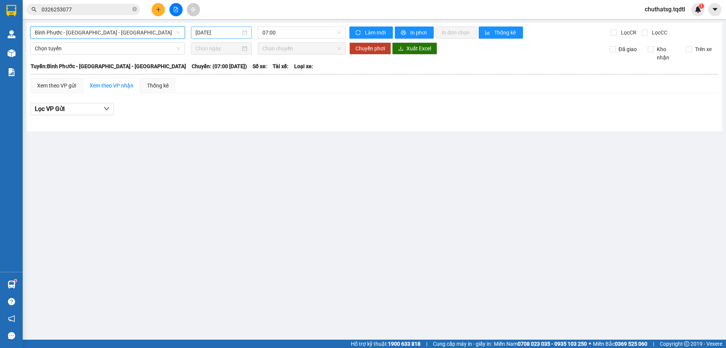
drag, startPoint x: 214, startPoint y: 28, endPoint x: 219, endPoint y: 37, distance: 9.8
click at [214, 28] on div "[DATE]" at bounding box center [221, 32] width 61 height 12
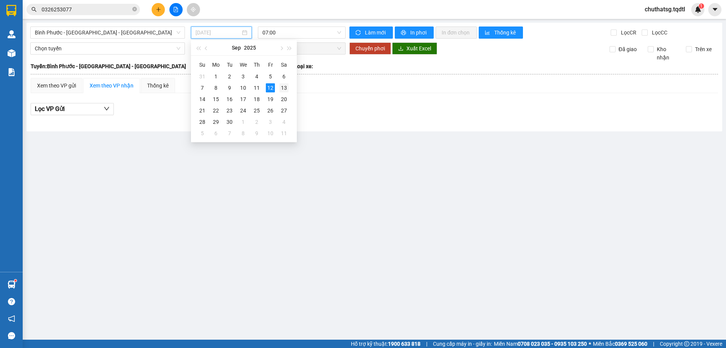
click at [286, 88] on div "13" at bounding box center [284, 87] width 9 height 9
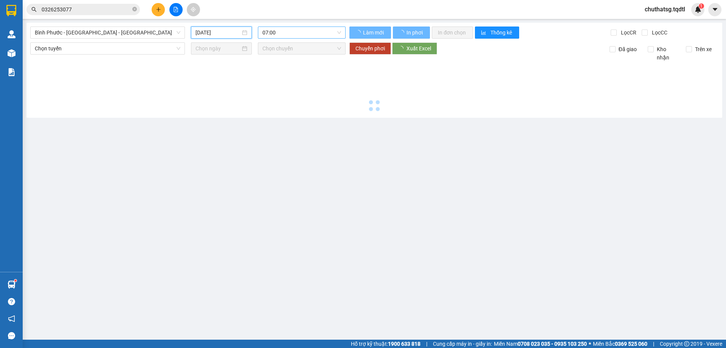
type input "[DATE]"
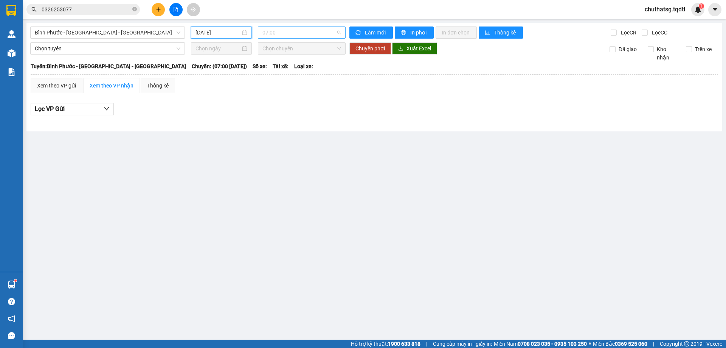
click at [300, 34] on span "07:00" at bounding box center [302, 32] width 79 height 11
click at [296, 89] on div "07:30 - 43H-099.56" at bounding box center [292, 84] width 68 height 12
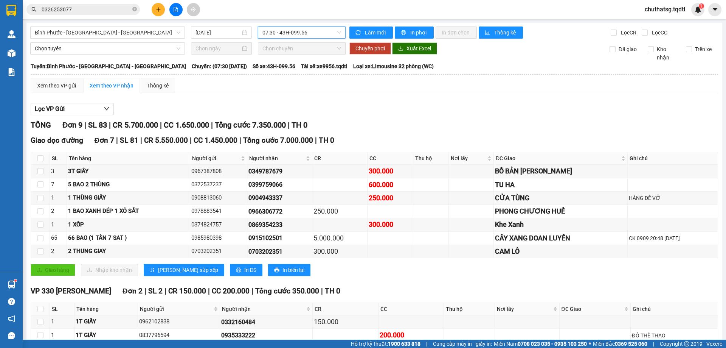
scroll to position [42, 0]
